Goal: Find specific page/section: Find specific page/section

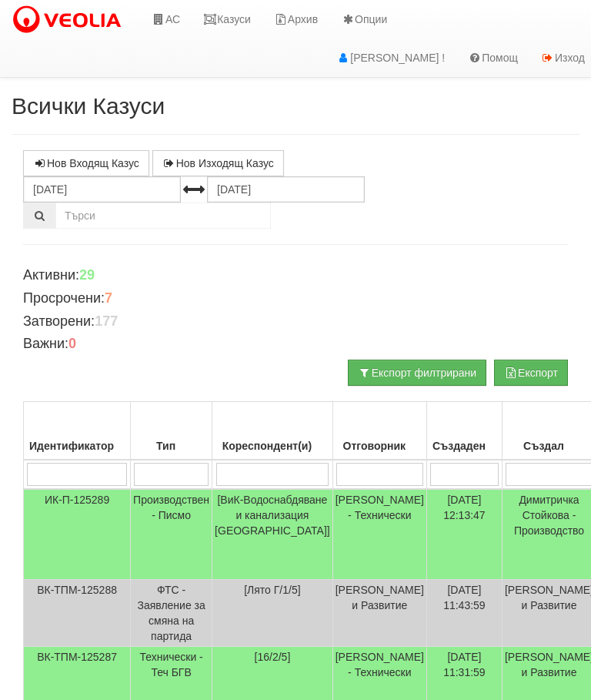
click at [228, 20] on link "Казуси" at bounding box center [227, 19] width 71 height 38
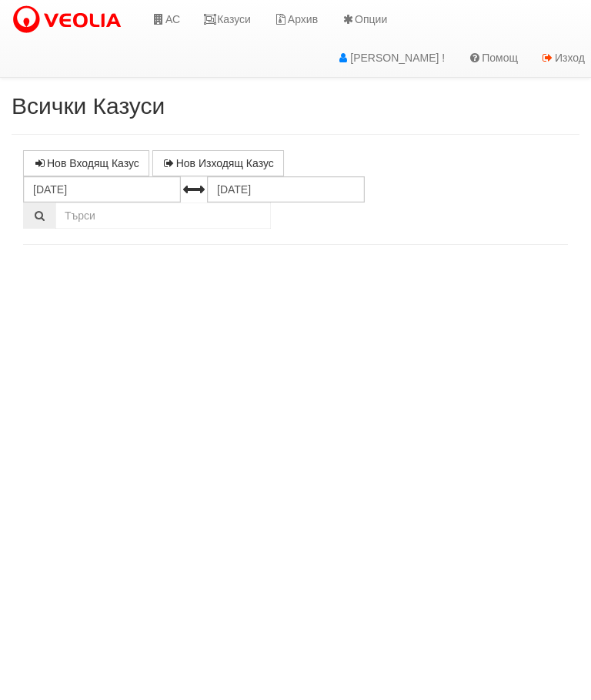
select select "10"
select select "1"
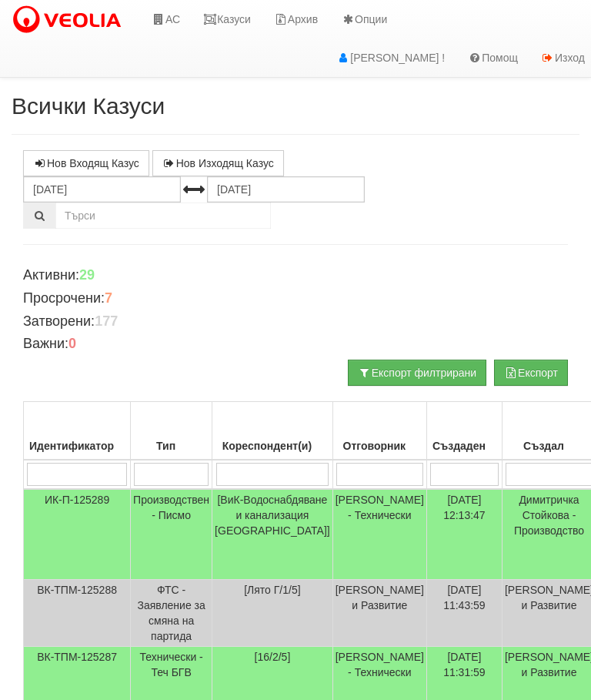
click at [246, 5] on link "Казуси" at bounding box center [227, 19] width 71 height 38
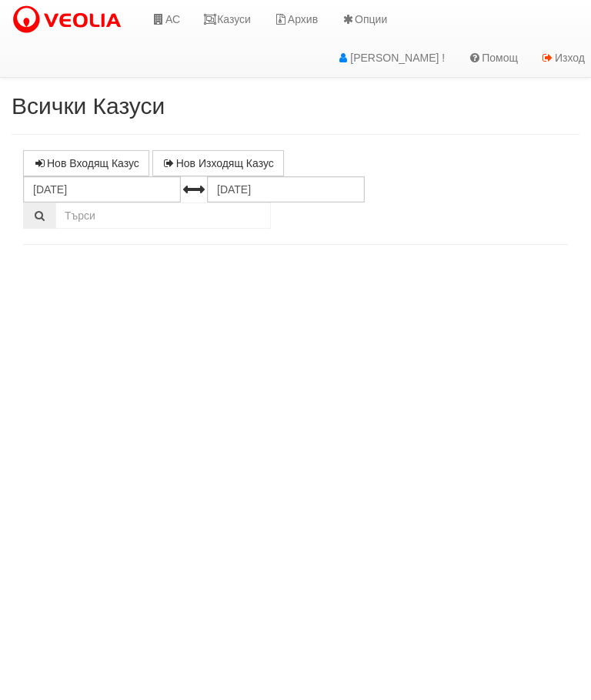
select select "10"
select select "1"
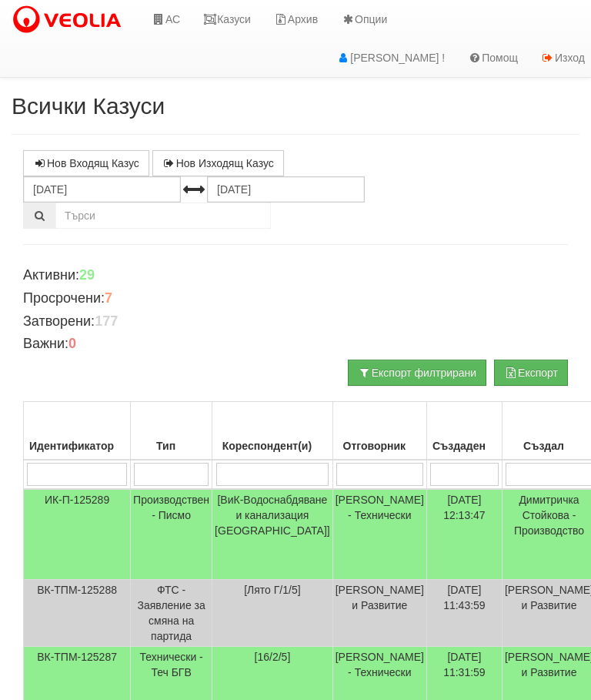
click at [228, 17] on link "Казуси" at bounding box center [227, 19] width 71 height 38
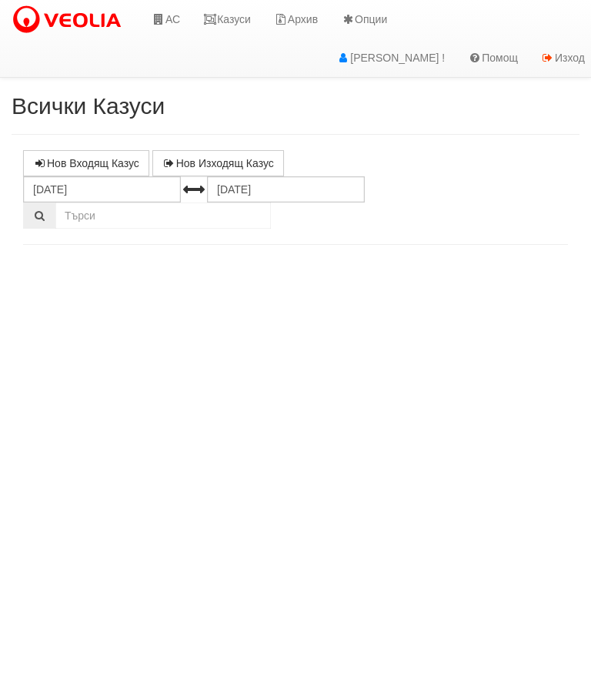
select select "10"
select select "1"
